Goal: Ask a question: Seek information or help from site administrators or community

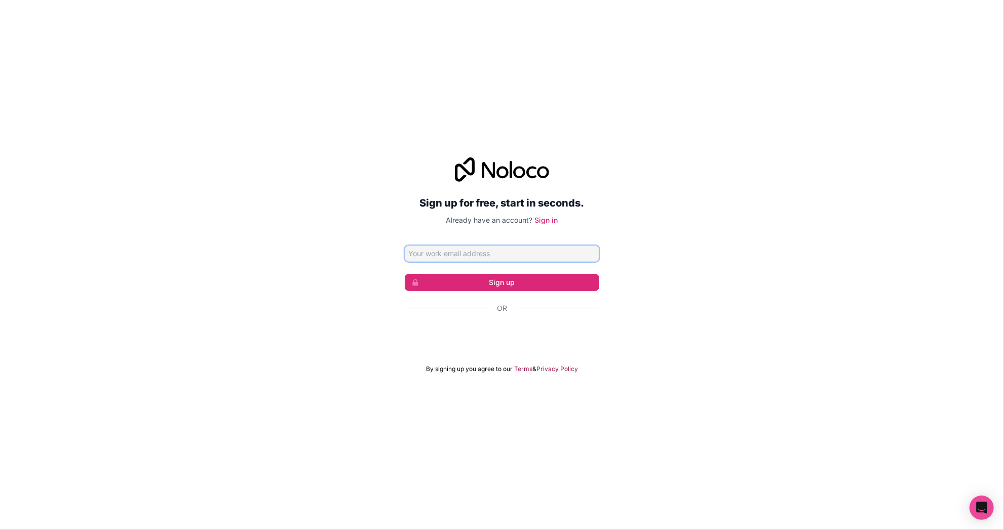
type input "[PERSON_NAME]"
click at [502, 282] on button "Sign up" at bounding box center [502, 282] width 194 height 17
click at [511, 337] on div "Sign in with Google. Opens in new tab" at bounding box center [502, 336] width 194 height 22
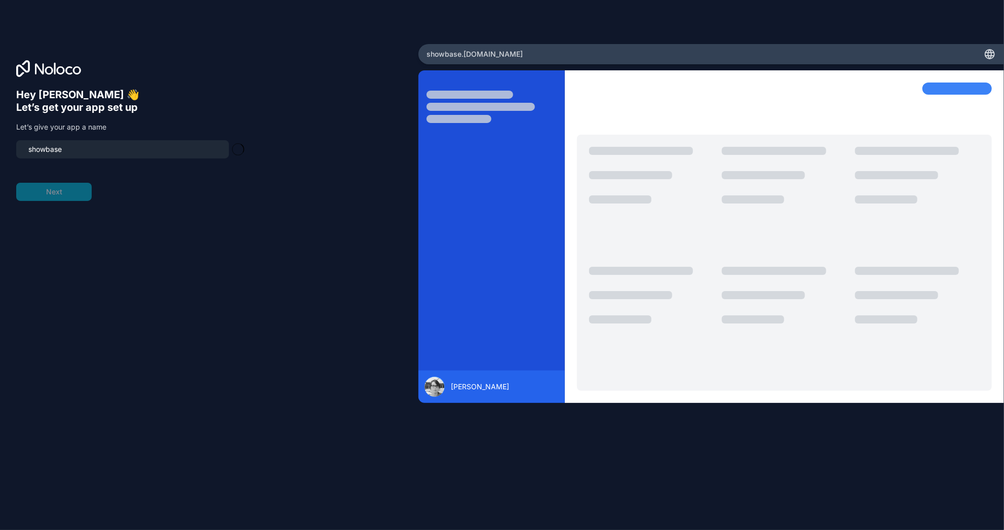
type input "showbase-app"
click at [977, 502] on icon "Open Intercom Messenger" at bounding box center [982, 507] width 12 height 13
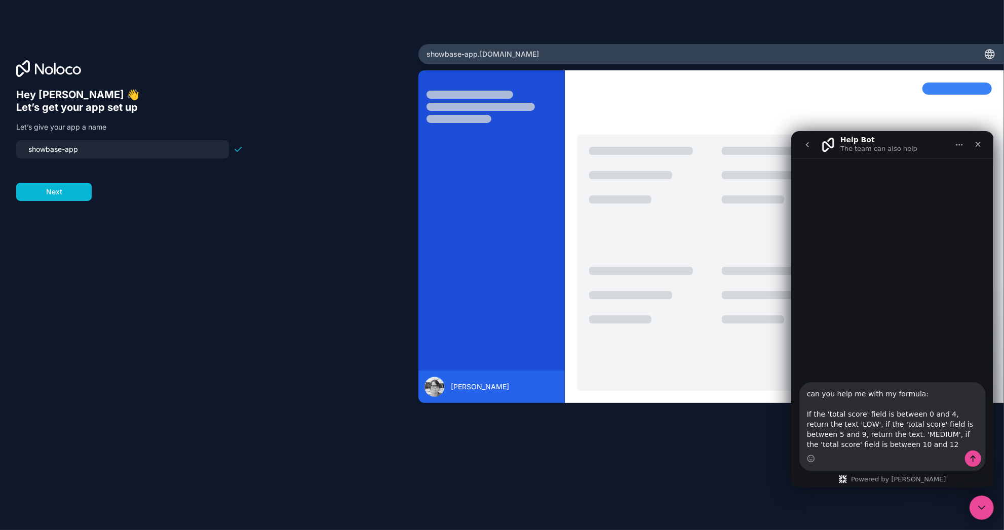
click at [823, 433] on textarea "can you help me with my formula: If the 'total score' field is between 0 and 4,…" at bounding box center [891, 416] width 185 height 68
click at [860, 446] on textarea "can you help me with my formula: If the 'total score' field is between 0 and 4,…" at bounding box center [891, 416] width 185 height 68
click at [915, 440] on textarea "can you help me with my formula: If the 'total score' field is between 0 and 4,…" at bounding box center [891, 416] width 185 height 68
type textarea "can you help me with my formula: If the 'total score' field is between 0 and 4,…"
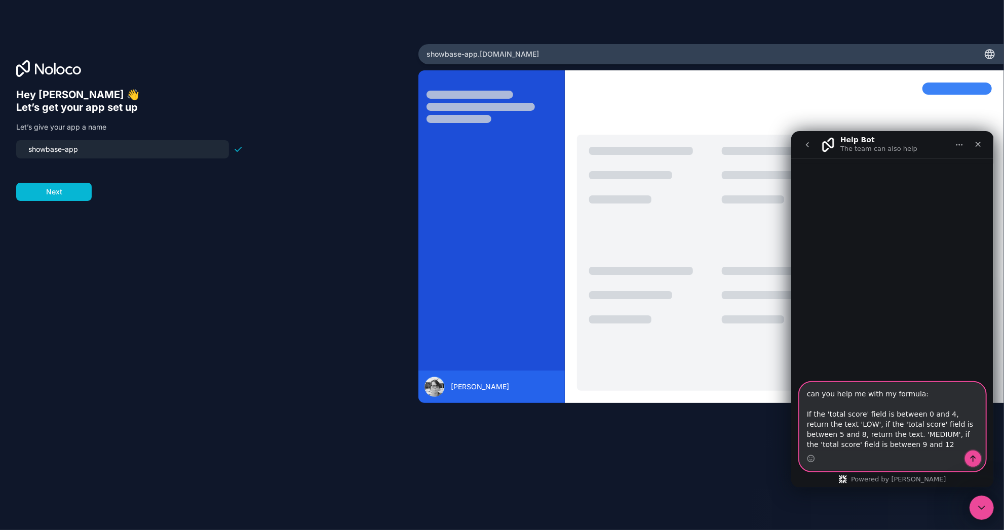
click at [967, 454] on button "Send a message…" at bounding box center [972, 458] width 16 height 16
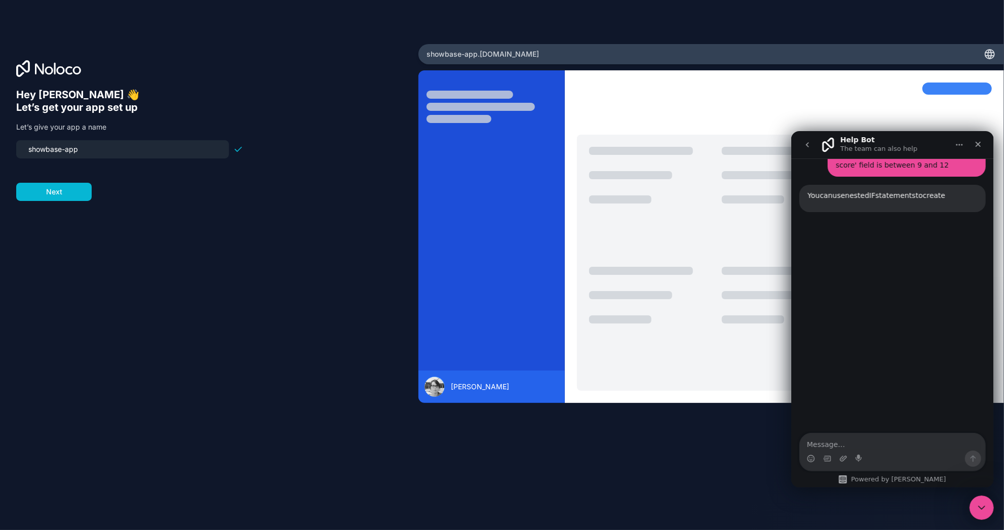
scroll to position [115, 0]
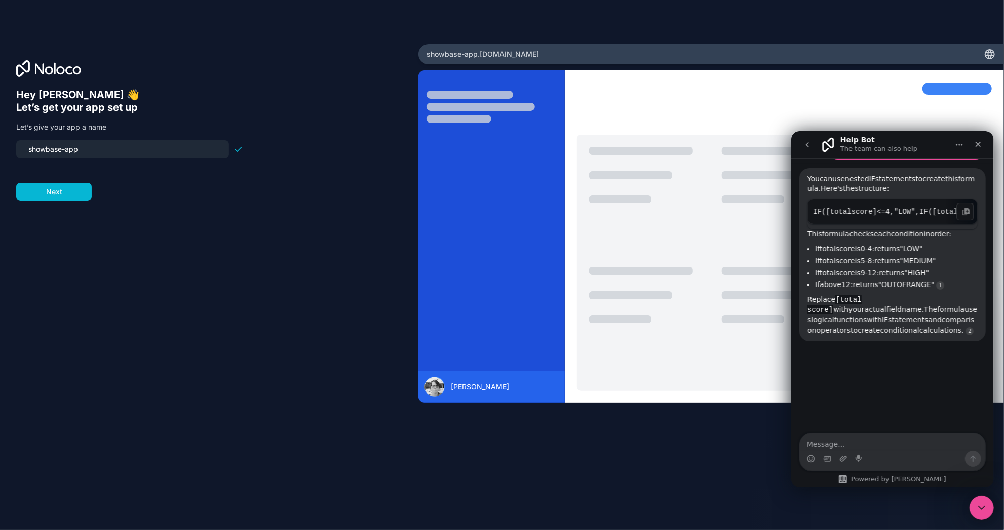
drag, startPoint x: 849, startPoint y: 214, endPoint x: 878, endPoint y: 214, distance: 28.4
click at [878, 214] on code "IF([total score] <= 4, "LOW", IF([total score] <= 8, "MEDIUM", IF([total score]…" at bounding box center [891, 211] width 159 height 15
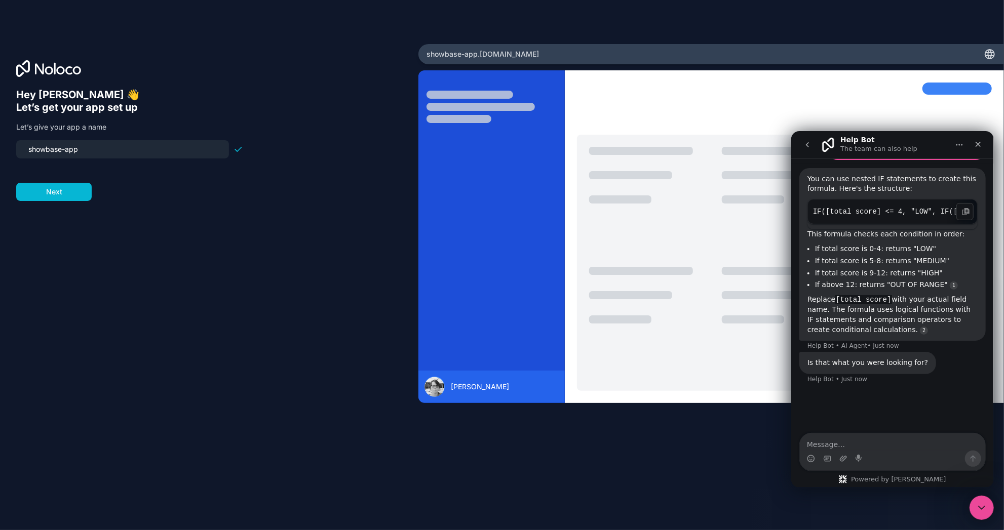
drag, startPoint x: 881, startPoint y: 218, endPoint x: 893, endPoint y: 217, distance: 12.2
click at [957, 209] on div "Help Bot says…" at bounding box center [964, 211] width 17 height 17
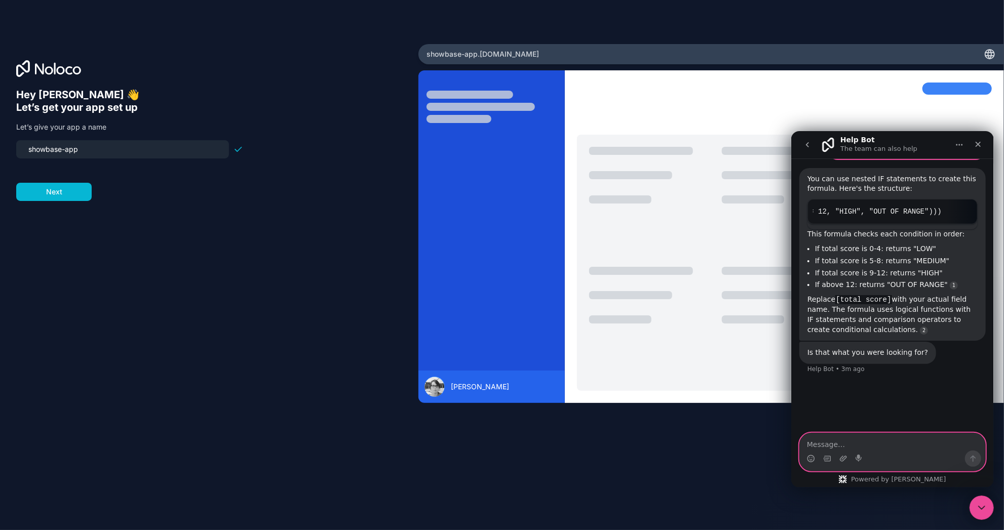
click at [832, 440] on textarea "Message…" at bounding box center [891, 441] width 185 height 17
click at [870, 347] on div "Is that what you were looking for?" at bounding box center [867, 352] width 121 height 10
click at [916, 347] on div "Is that what you were looking for?" at bounding box center [867, 352] width 121 height 10
click at [916, 348] on div "Is that what you were looking for?" at bounding box center [867, 352] width 121 height 10
click at [809, 457] on icon "Emoji picker" at bounding box center [811, 457] width 4 height 1
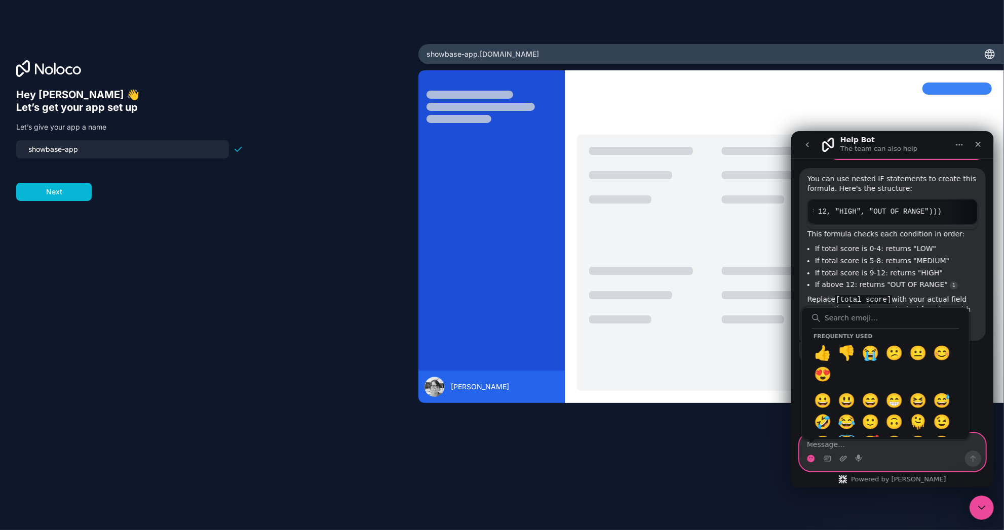
click at [810, 456] on circle "Emoji picker" at bounding box center [810, 458] width 7 height 7
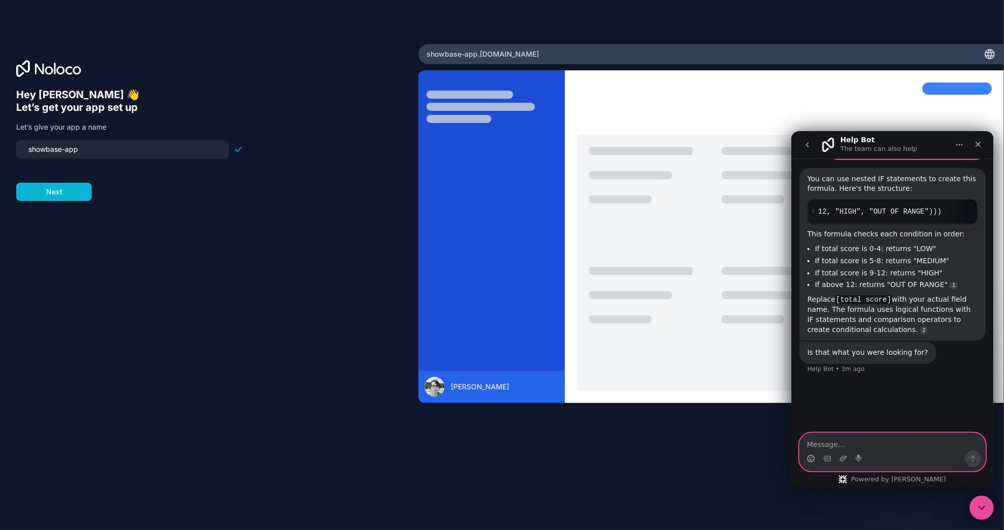
click at [810, 456] on icon "Emoji picker" at bounding box center [810, 458] width 8 height 8
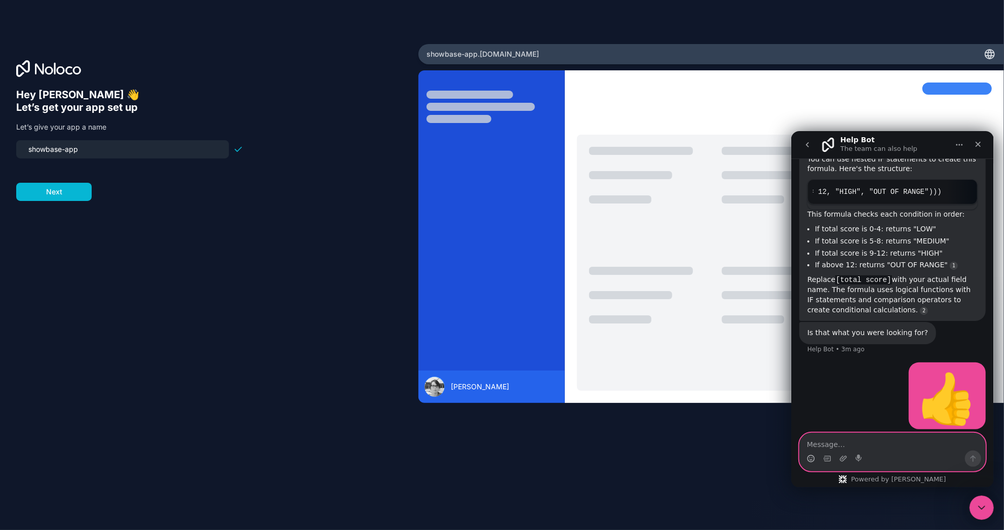
scroll to position [169, 0]
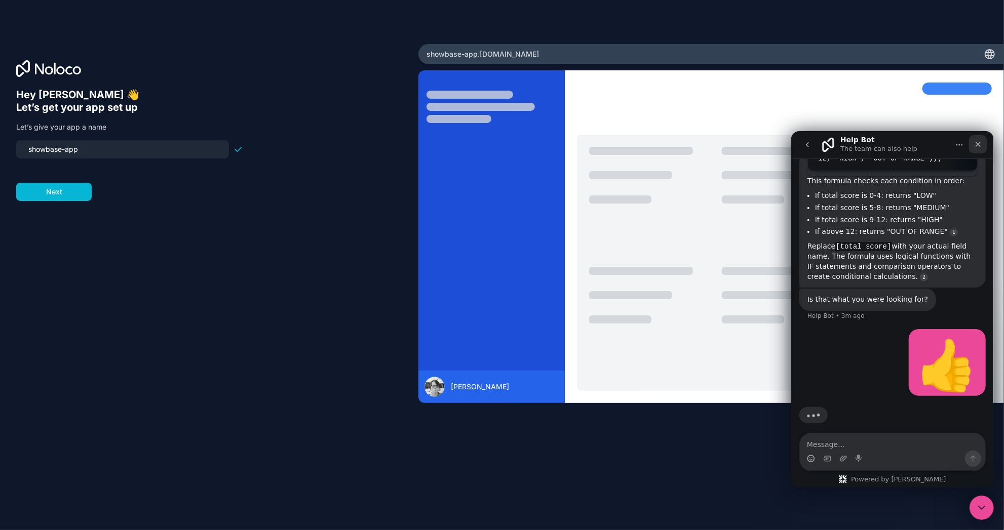
click at [979, 141] on icon "Close" at bounding box center [978, 144] width 6 height 6
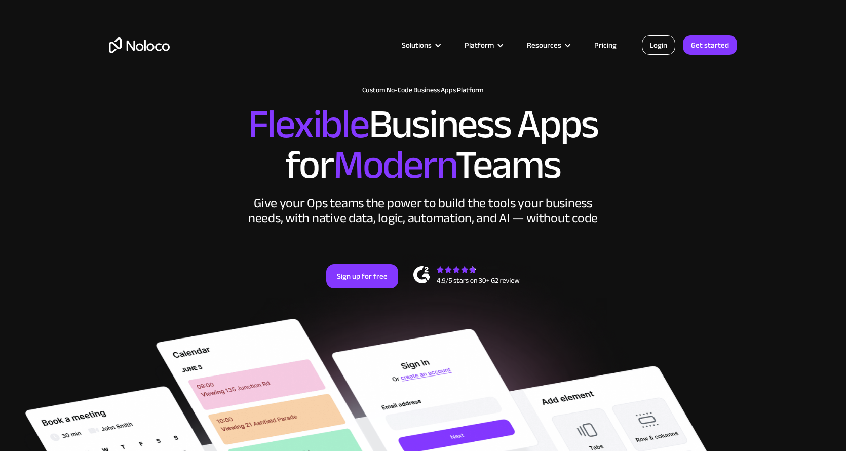
click at [669, 42] on link "Login" at bounding box center [658, 44] width 33 height 19
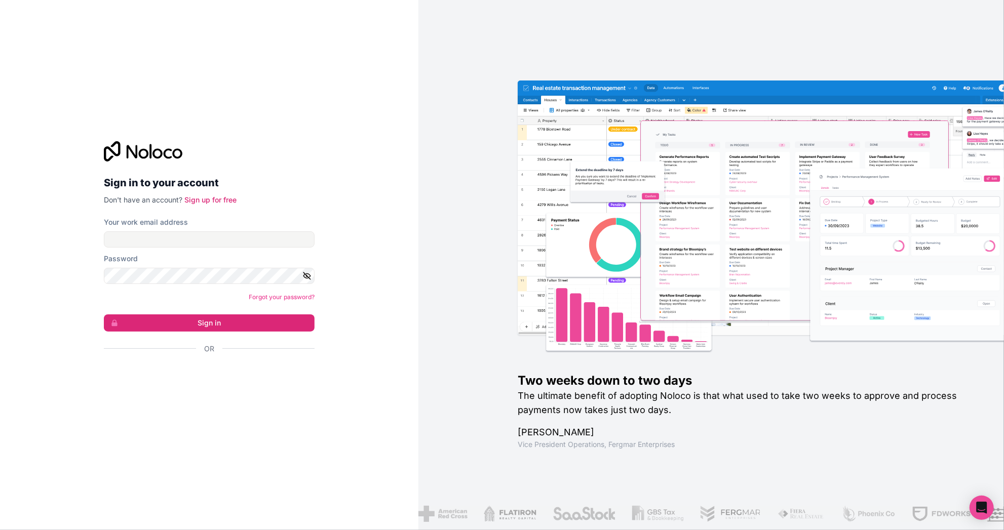
click at [195, 373] on div "Sign in with Google. Opens in new tab" at bounding box center [205, 376] width 203 height 22
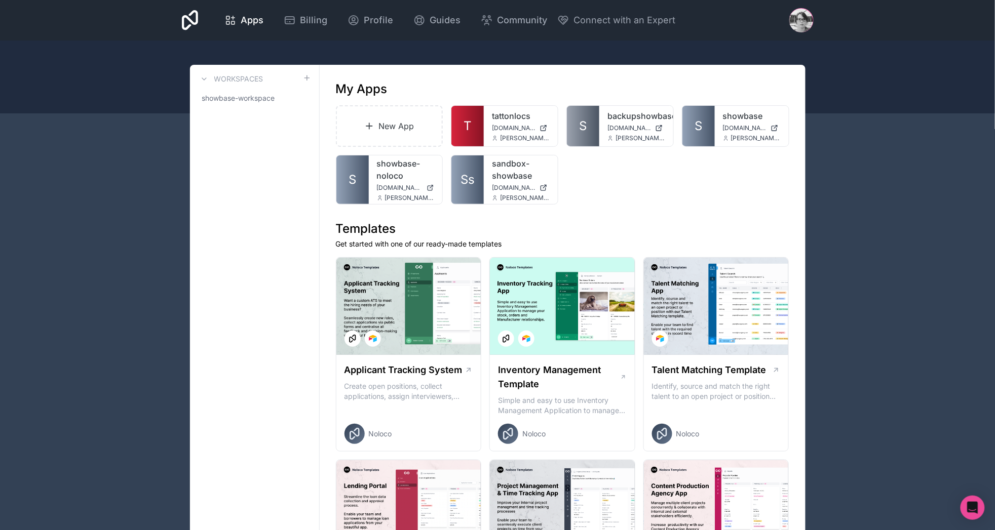
click at [973, 514] on icon "Open Intercom Messenger" at bounding box center [972, 507] width 13 height 13
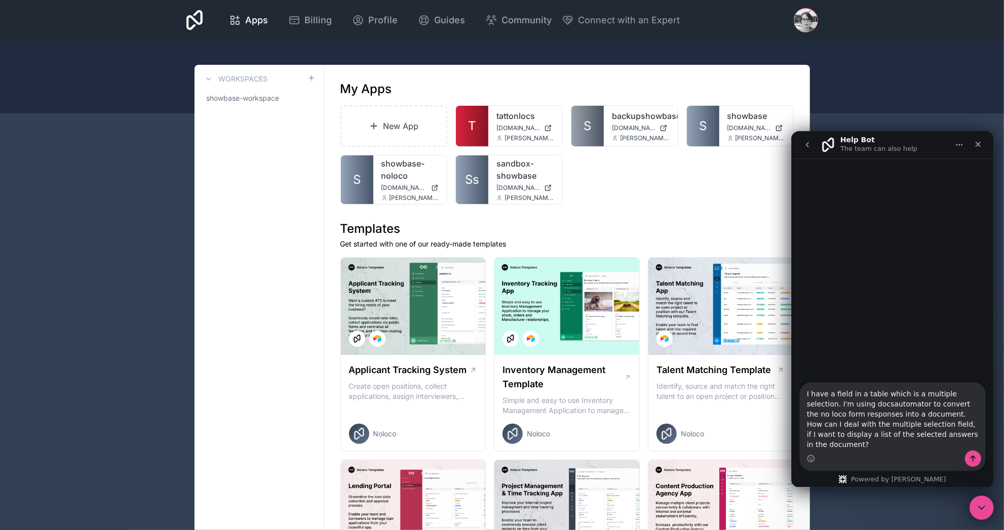
type textarea "I have a field in a table which is a multiple selection. I'm using docsautomato…"
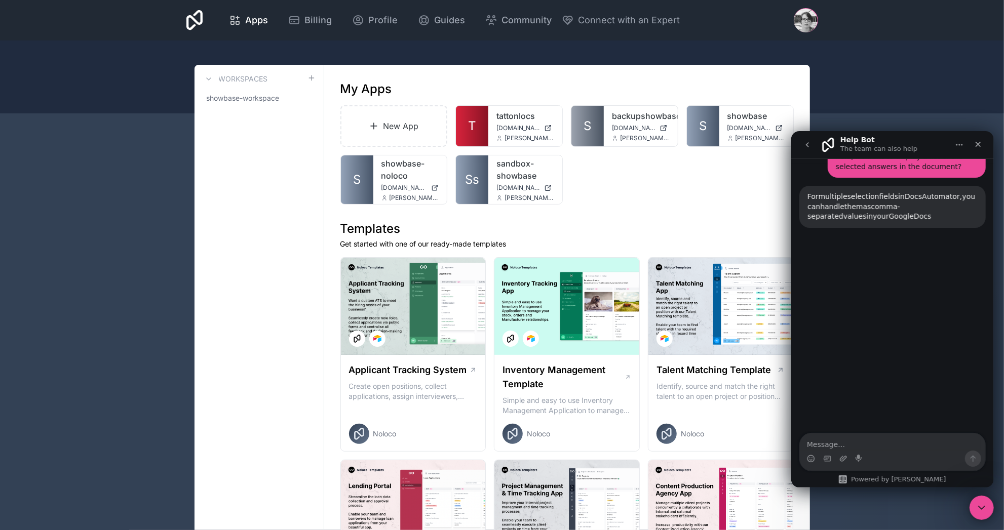
scroll to position [120, 0]
